Goal: Find specific page/section: Find specific page/section

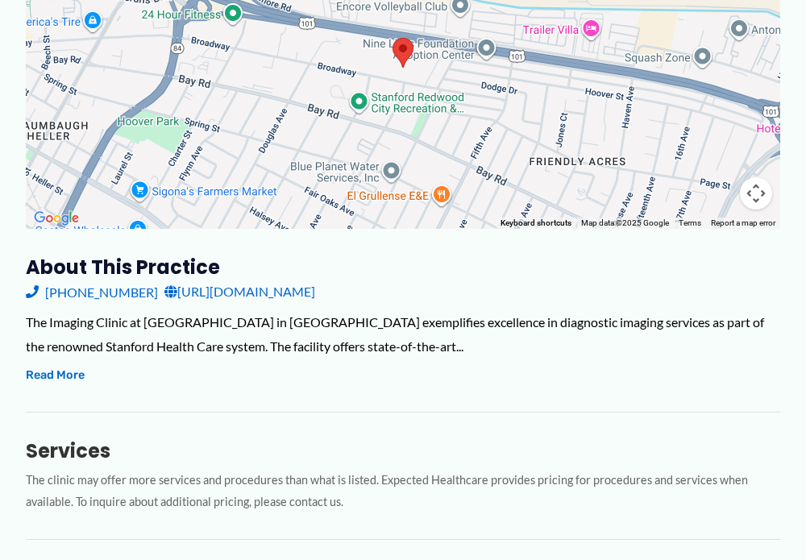
scroll to position [322, 0]
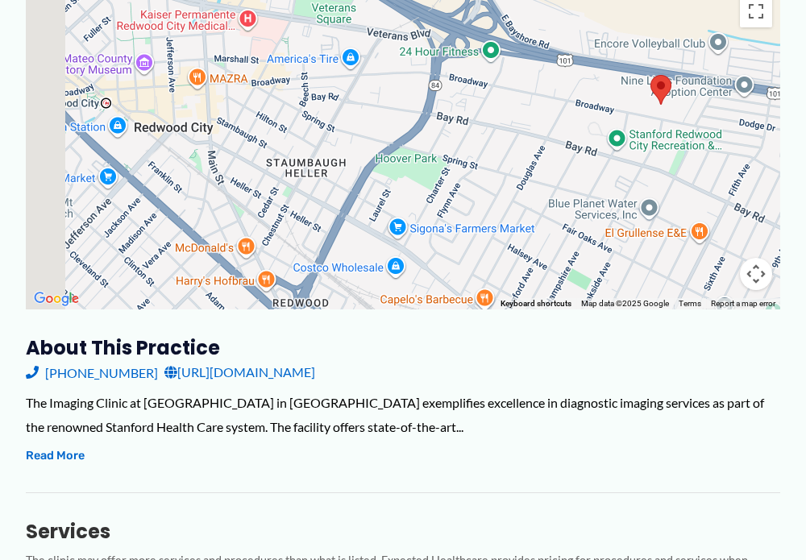
drag, startPoint x: 256, startPoint y: 252, endPoint x: 550, endPoint y: 166, distance: 306.5
click at [534, 194] on div at bounding box center [403, 148] width 754 height 322
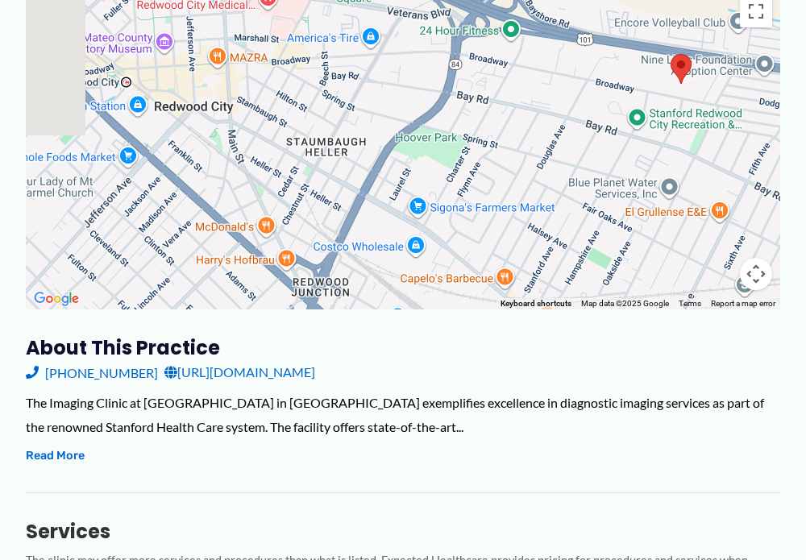
click at [553, 161] on div at bounding box center [403, 148] width 754 height 322
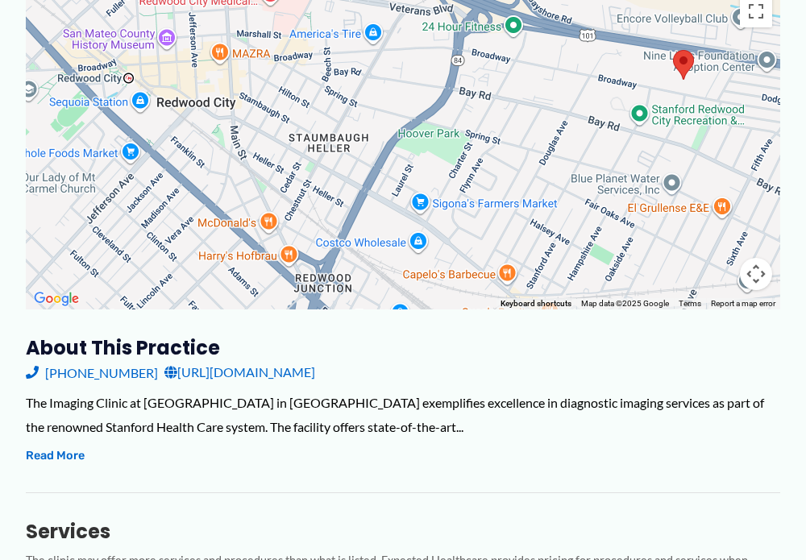
click at [553, 161] on div at bounding box center [403, 148] width 754 height 322
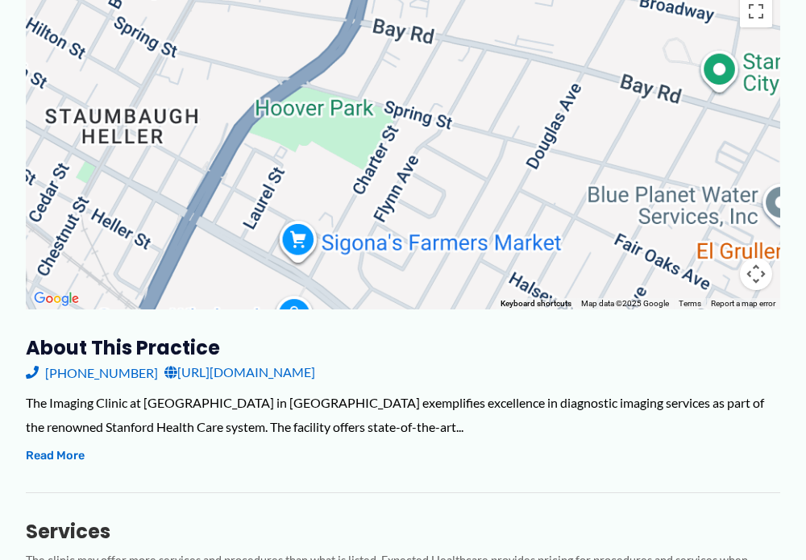
click at [553, 161] on div at bounding box center [403, 148] width 754 height 322
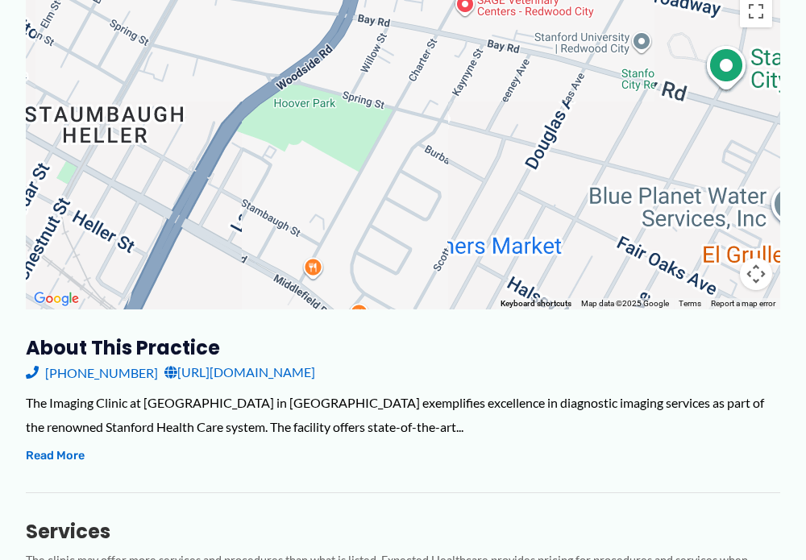
click at [553, 161] on div at bounding box center [403, 148] width 754 height 322
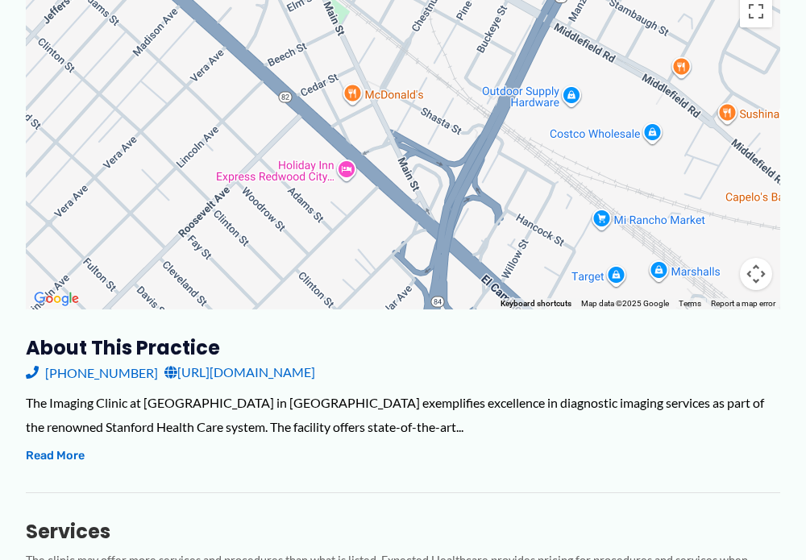
drag, startPoint x: 171, startPoint y: 275, endPoint x: 557, endPoint y: 74, distance: 435.0
click at [557, 74] on div at bounding box center [403, 148] width 754 height 322
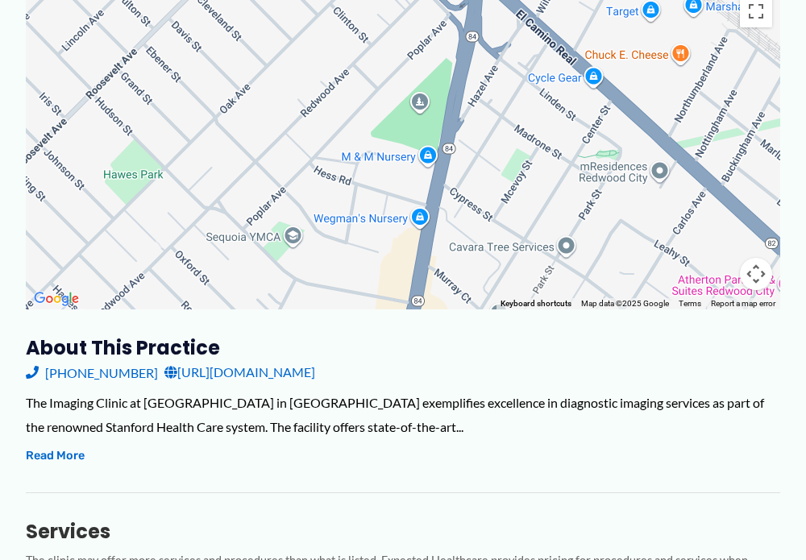
drag, startPoint x: 300, startPoint y: 267, endPoint x: 334, endPoint y: -2, distance: 270.6
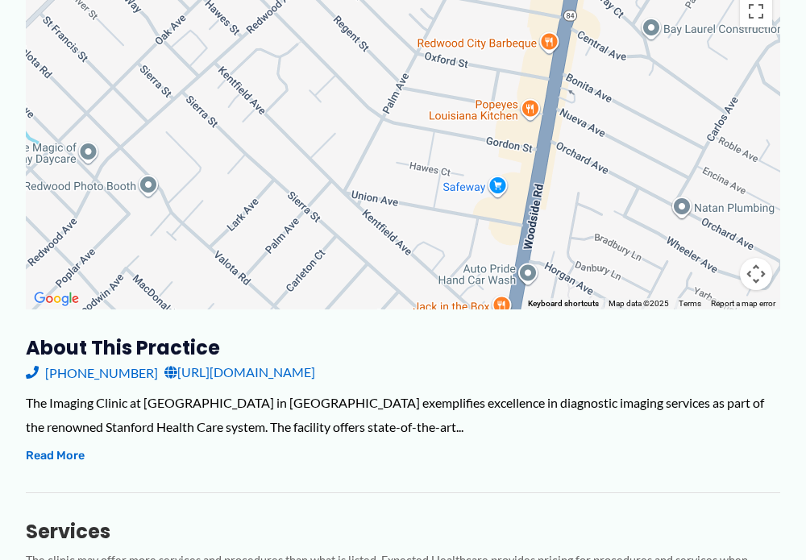
drag, startPoint x: 330, startPoint y: 220, endPoint x: 483, endPoint y: -65, distance: 323.4
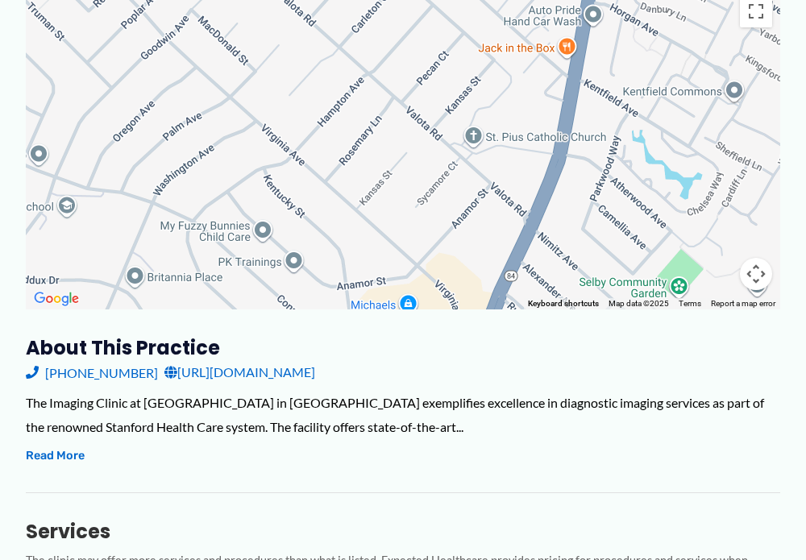
drag, startPoint x: 366, startPoint y: 280, endPoint x: 431, endPoint y: 18, distance: 270.7
click at [431, 18] on div at bounding box center [403, 148] width 754 height 322
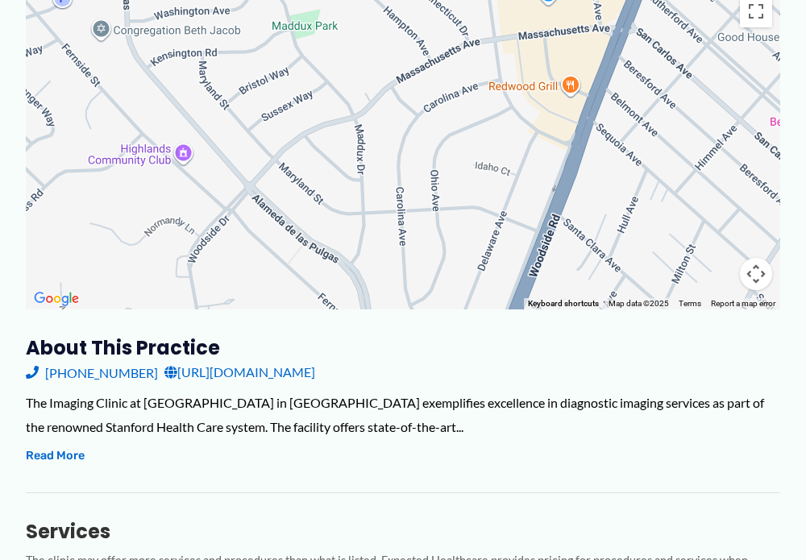
drag, startPoint x: 263, startPoint y: 286, endPoint x: 404, endPoint y: -27, distance: 342.6
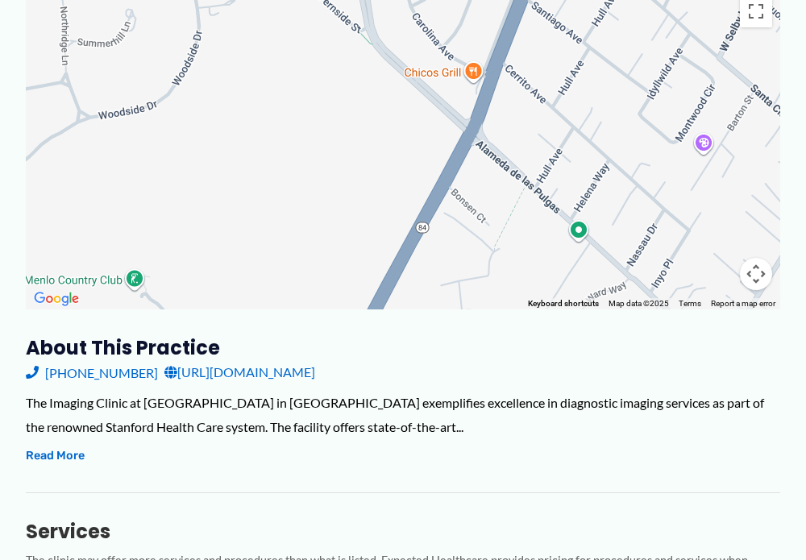
drag, startPoint x: 438, startPoint y: 249, endPoint x: 437, endPoint y: -50, distance: 298.9
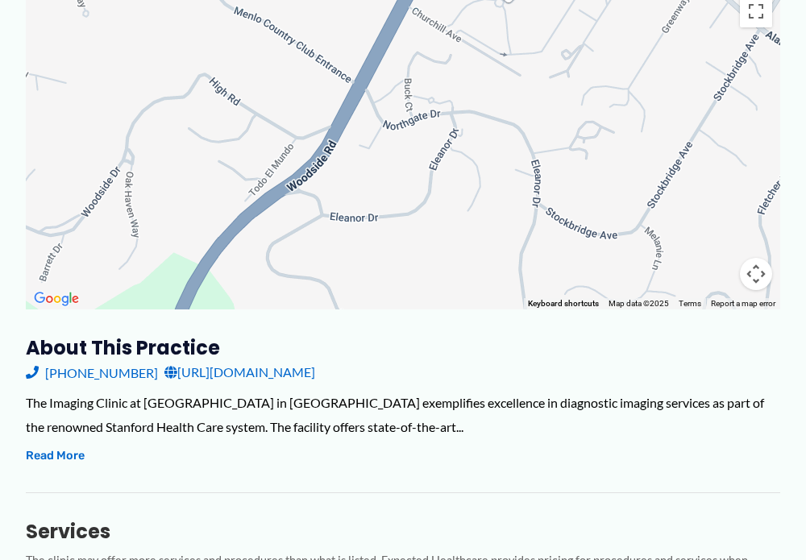
drag, startPoint x: 432, startPoint y: 251, endPoint x: 477, endPoint y: -65, distance: 319.1
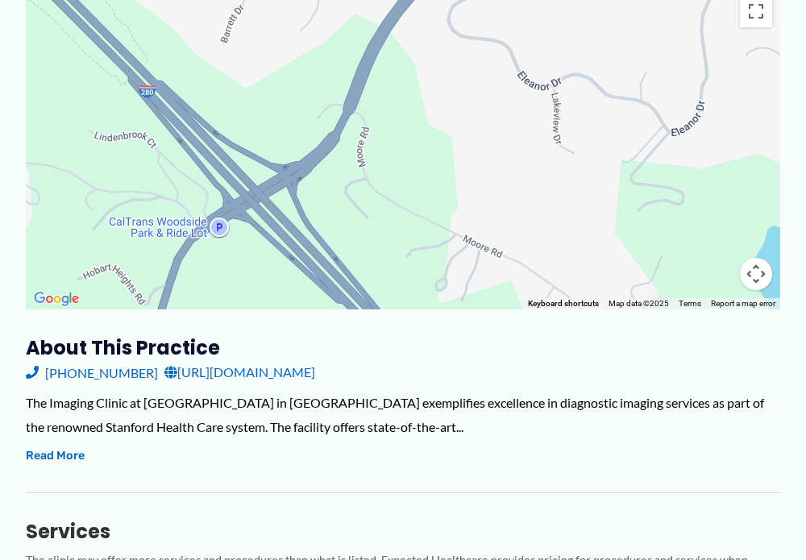
drag, startPoint x: 318, startPoint y: 265, endPoint x: 498, endPoint y: 27, distance: 298.6
click at [498, 27] on div at bounding box center [403, 148] width 754 height 322
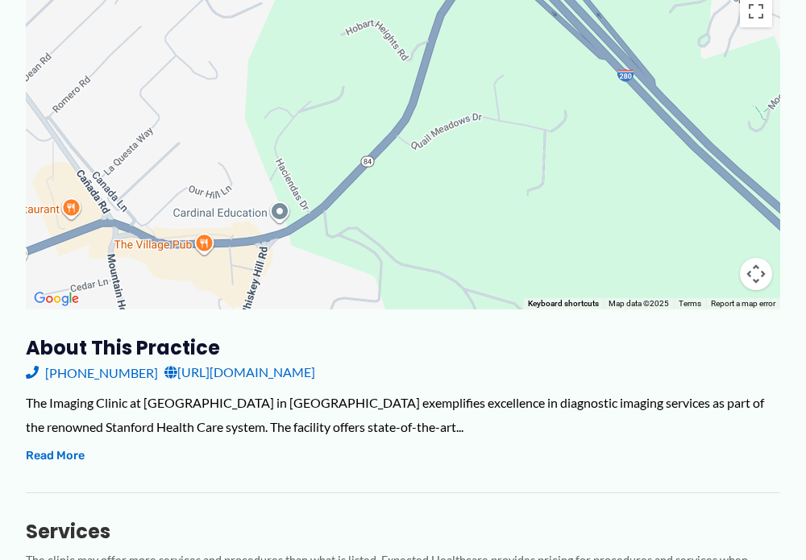
drag, startPoint x: 292, startPoint y: 292, endPoint x: 551, endPoint y: 45, distance: 357.9
click at [551, 45] on div at bounding box center [403, 148] width 754 height 322
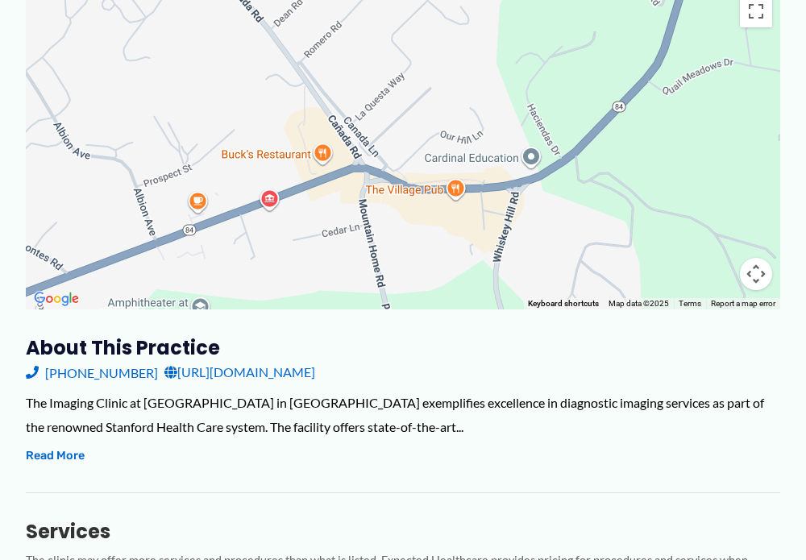
drag, startPoint x: 241, startPoint y: 273, endPoint x: 496, endPoint y: 218, distance: 261.2
click at [496, 218] on div at bounding box center [403, 148] width 754 height 322
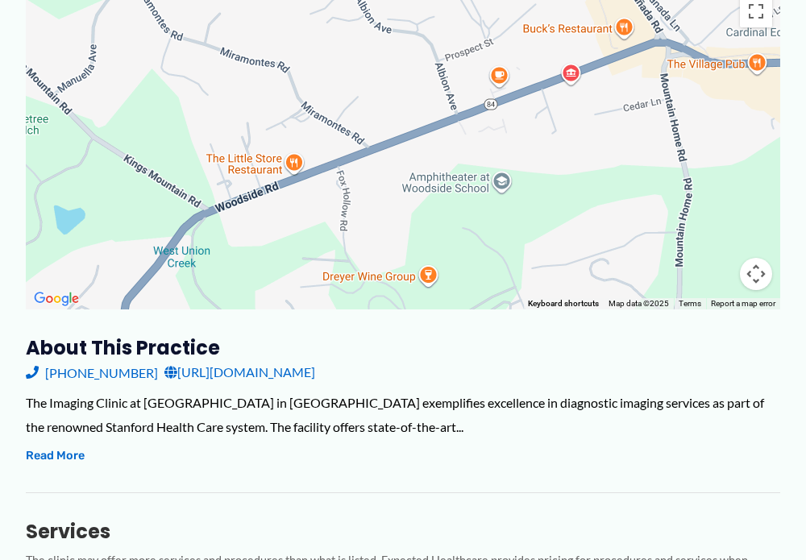
drag, startPoint x: 222, startPoint y: 299, endPoint x: 525, endPoint y: 173, distance: 328.0
click at [525, 173] on div at bounding box center [403, 148] width 754 height 322
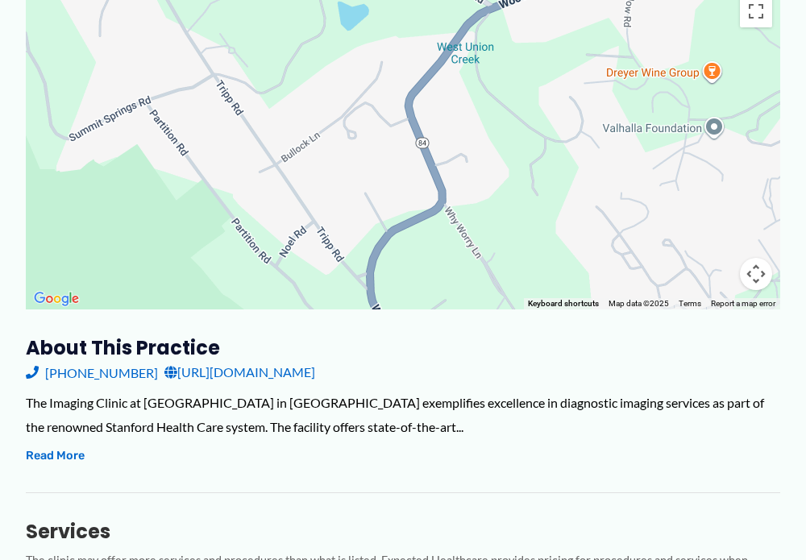
drag, startPoint x: 239, startPoint y: 263, endPoint x: 522, endPoint y: 58, distance: 349.6
click at [522, 58] on div at bounding box center [403, 148] width 754 height 322
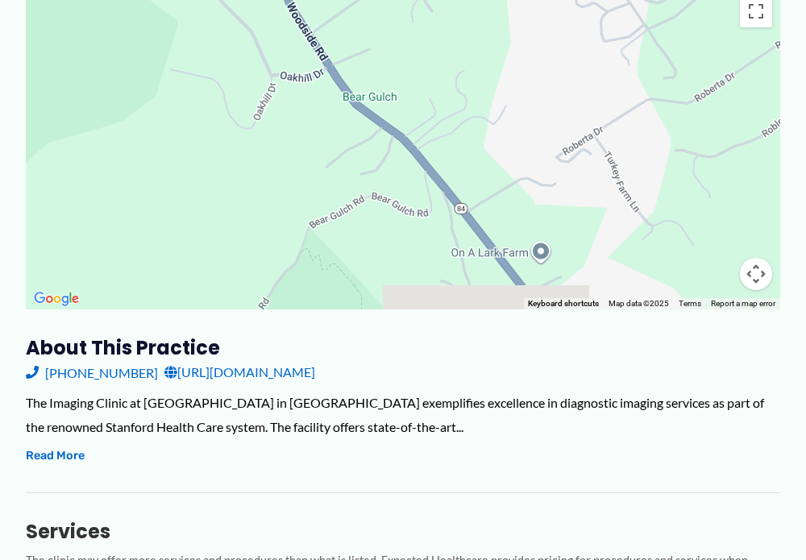
drag, startPoint x: 425, startPoint y: 255, endPoint x: 336, endPoint y: -46, distance: 314.4
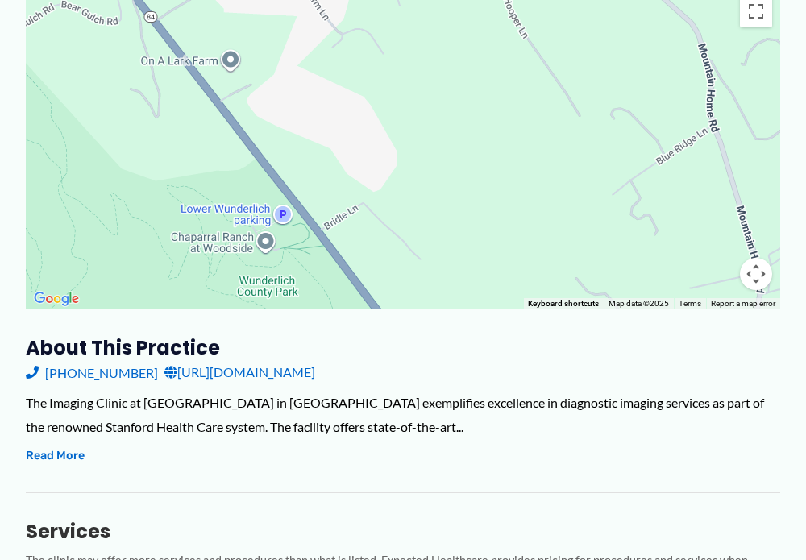
drag, startPoint x: 501, startPoint y: 187, endPoint x: 193, endPoint y: 0, distance: 360.8
click at [193, 0] on div at bounding box center [403, 148] width 754 height 322
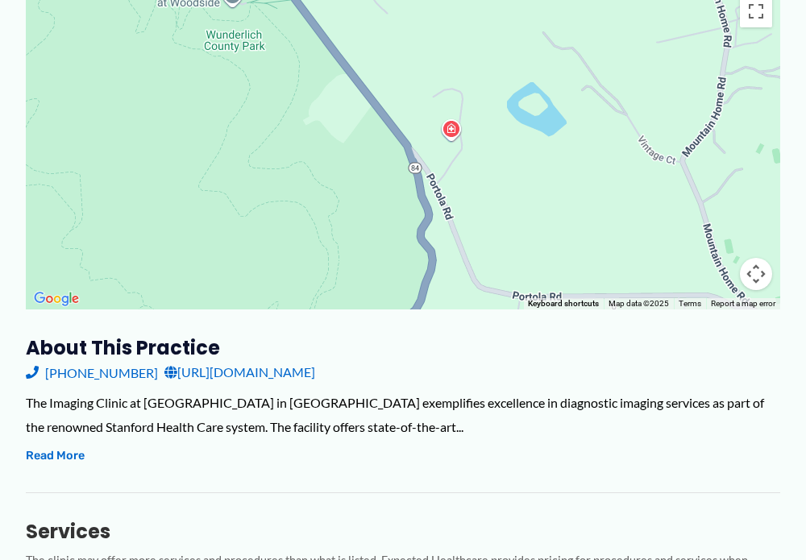
drag, startPoint x: 309, startPoint y: 180, endPoint x: 276, endPoint y: -65, distance: 247.2
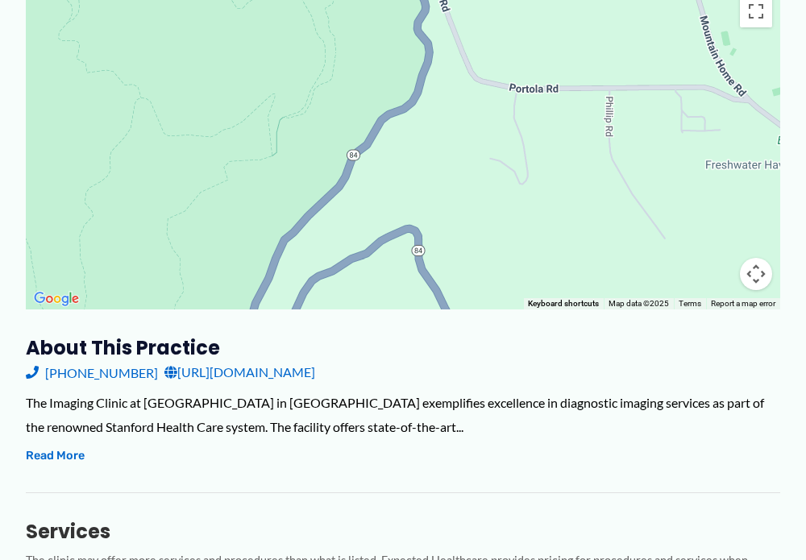
drag, startPoint x: 316, startPoint y: 185, endPoint x: 311, endPoint y: -23, distance: 207.9
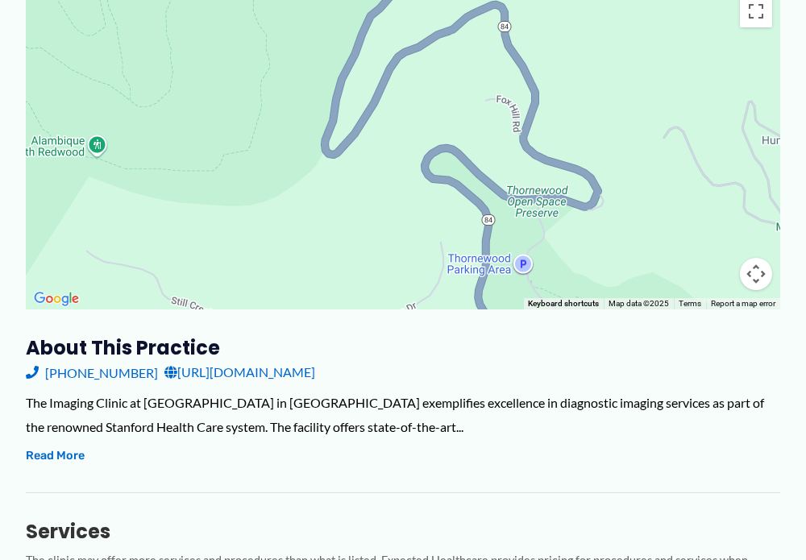
drag, startPoint x: 170, startPoint y: 240, endPoint x: 256, endPoint y: 15, distance: 240.8
click at [256, 15] on div at bounding box center [403, 148] width 754 height 322
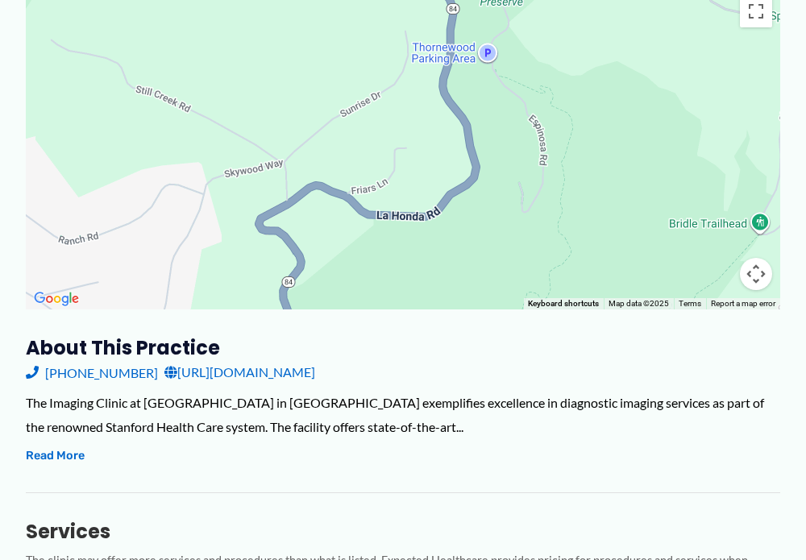
drag, startPoint x: 284, startPoint y: 224, endPoint x: 251, endPoint y: 17, distance: 209.7
click at [251, 17] on div at bounding box center [403, 148] width 754 height 322
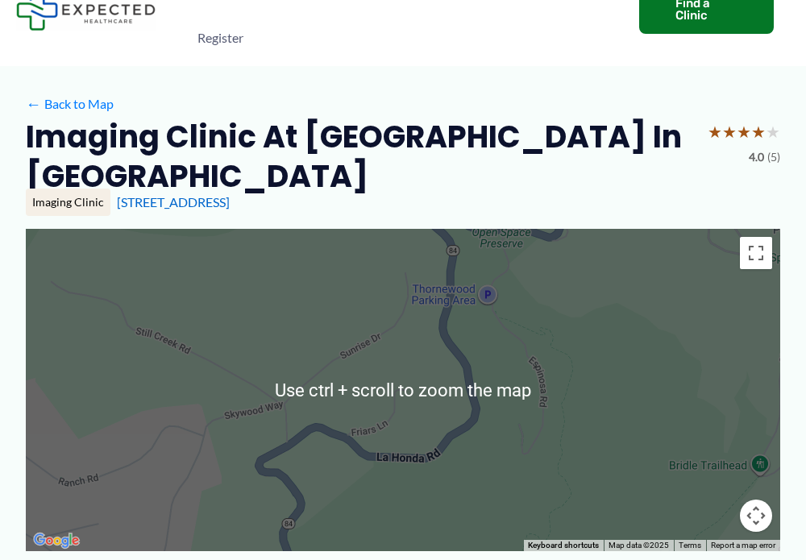
scroll to position [0, 0]
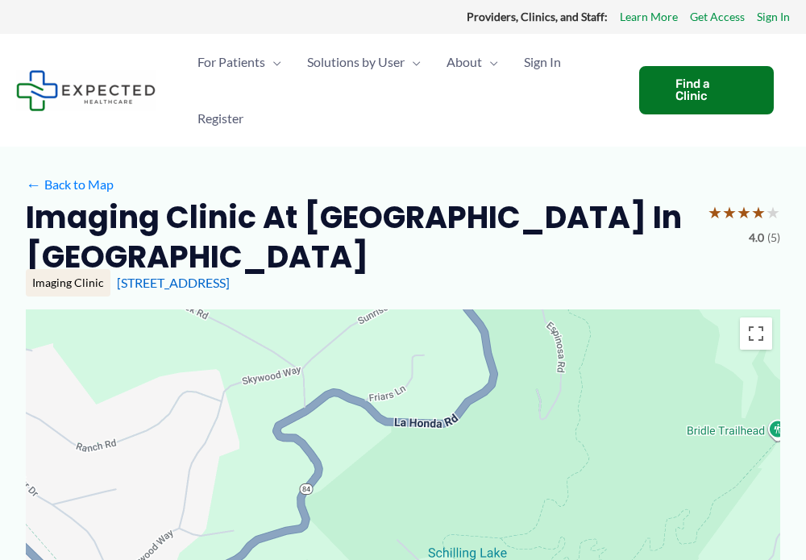
drag, startPoint x: 495, startPoint y: 432, endPoint x: 512, endPoint y: 316, distance: 117.3
click at [512, 316] on div at bounding box center [403, 470] width 754 height 322
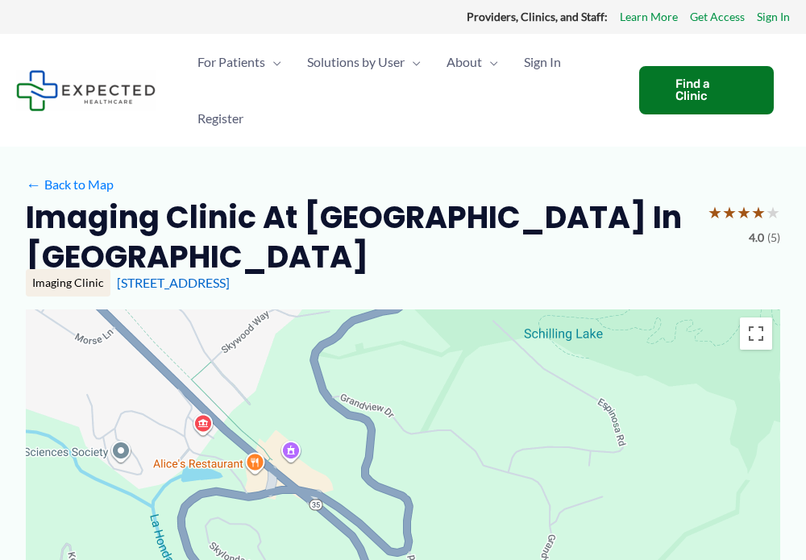
drag, startPoint x: 358, startPoint y: 455, endPoint x: 454, endPoint y: 234, distance: 241.8
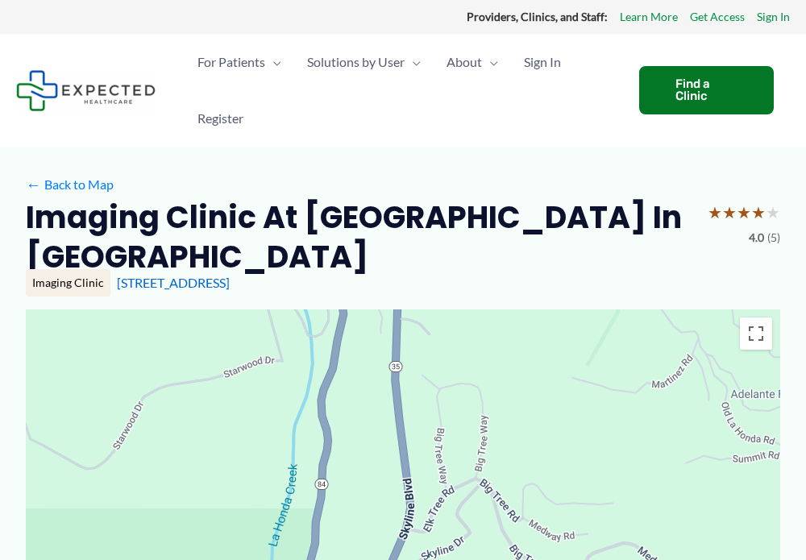
drag, startPoint x: 351, startPoint y: 492, endPoint x: 525, endPoint y: 96, distance: 433.0
